Goal: Use online tool/utility: Utilize a website feature to perform a specific function

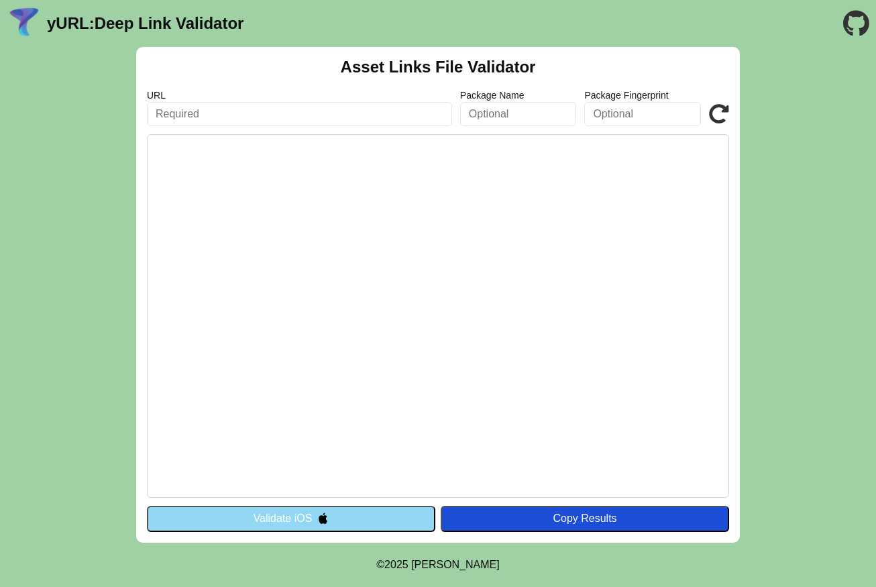
click at [286, 117] on input "text" at bounding box center [299, 114] width 305 height 24
paste input "[URL][DOMAIN_NAME]"
type input "[URL][DOMAIN_NAME]"
click at [328, 517] on img at bounding box center [322, 517] width 11 height 11
